Goal: Use online tool/utility: Utilize a website feature to perform a specific function

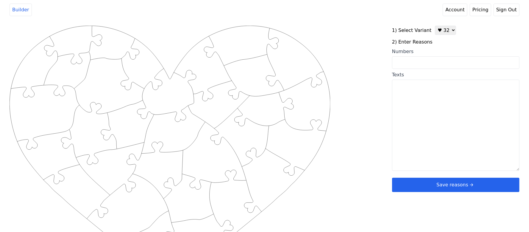
click at [439, 31] on select "♥ 12 ♥ 20 ♥ 32 ■ 12 ■ 20 ■ 32 ■ 60" at bounding box center [445, 30] width 21 height 9
select select "1"
click at [435, 26] on select "♥ 12 ♥ 20 ♥ 32 ■ 12 ■ 20 ■ 32 ■ 60" at bounding box center [445, 30] width 21 height 9
drag, startPoint x: 431, startPoint y: 62, endPoint x: 429, endPoint y: 65, distance: 3.2
click at [430, 65] on input "Numbers" at bounding box center [455, 62] width 127 height 12
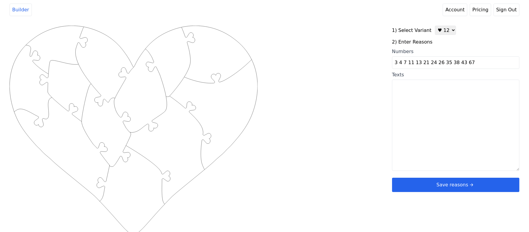
type input "3 4 7 11 13 21 24 26 35 38 43 67"
click at [336, 89] on div "Created with Snap .strokeh12 {stroke:#00ff00;stroke-width:1.89;stroke-miterlimi…" at bounding box center [265, 121] width 510 height 190
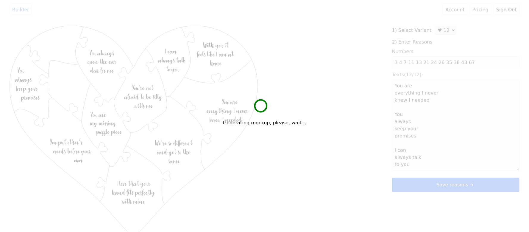
type textarea "You are everything I never knew I needed You always keep your promises I can al…"
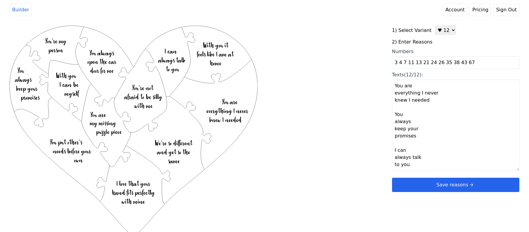
click at [442, 182] on button "Save reasons" at bounding box center [455, 184] width 127 height 14
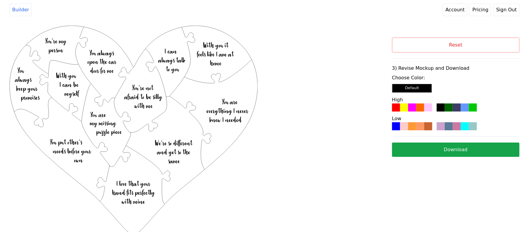
click at [419, 108] on div at bounding box center [420, 107] width 8 height 8
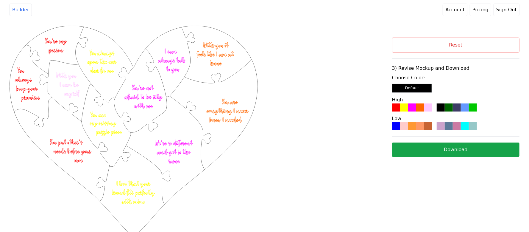
click at [417, 151] on button "Download" at bounding box center [455, 149] width 127 height 14
click at [456, 46] on button "Reset" at bounding box center [455, 44] width 127 height 15
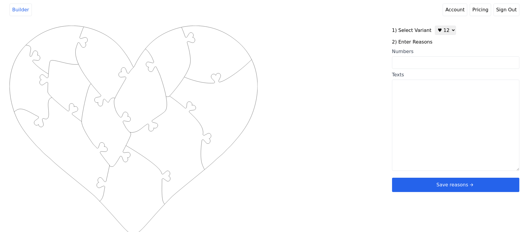
click at [416, 119] on textarea "Texts" at bounding box center [455, 124] width 127 height 91
paste textarea "X/I/MMXVII"
drag, startPoint x: 443, startPoint y: 100, endPoint x: 301, endPoint y: 95, distance: 141.7
click at [304, 95] on div "Created with Snap .strokeh12 {stroke:#00ff00;stroke-width:1.89;stroke-miterlimi…" at bounding box center [265, 121] width 510 height 190
type textarea "X/I/MMXVII"
